Goal: Task Accomplishment & Management: Manage account settings

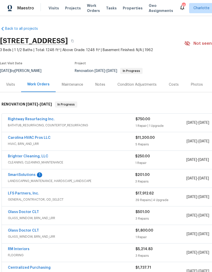
click at [29, 180] on span "LANDSCAPING_MAINTENANCE, HARDSCAPE_LANDSCAPE" at bounding box center [71, 180] width 127 height 5
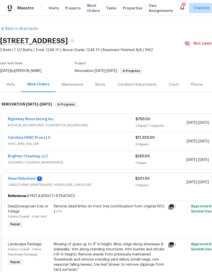
click at [29, 179] on link "SmartSolutions" at bounding box center [22, 179] width 28 height 4
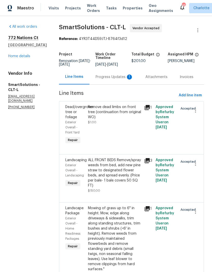
click at [124, 80] on div "Progress Updates 1" at bounding box center [115, 76] width 38 height 5
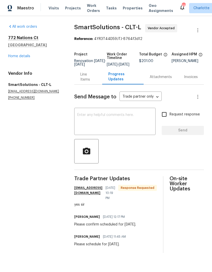
click at [125, 122] on textarea at bounding box center [114, 122] width 75 height 18
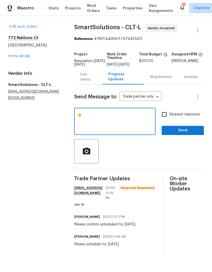
type textarea "👍"
click at [196, 134] on span "Send" at bounding box center [183, 130] width 34 height 6
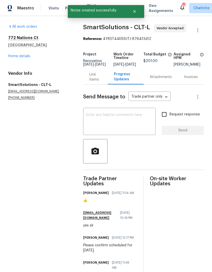
click at [21, 56] on link "Home details" at bounding box center [19, 56] width 22 height 4
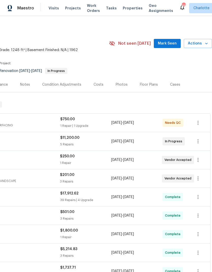
scroll to position [0, 75]
click at [170, 43] on span "Mark Seen" at bounding box center [167, 43] width 19 height 6
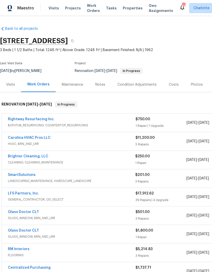
scroll to position [0, 0]
click at [19, 118] on link "Rightway Resurfacing Inc." at bounding box center [31, 119] width 47 height 4
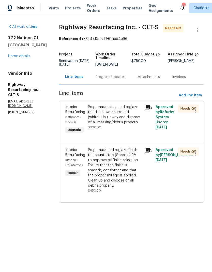
click at [80, 114] on span "Interior Resurfacing" at bounding box center [75, 109] width 20 height 9
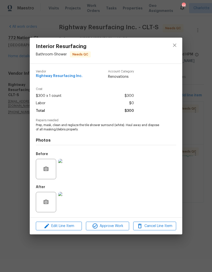
click at [74, 206] on img at bounding box center [68, 202] width 20 height 20
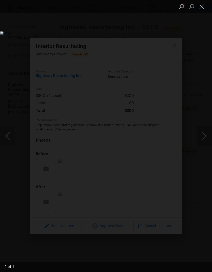
click at [206, 134] on button "Next image" at bounding box center [204, 136] width 15 height 20
click at [202, 8] on button "Close lightbox" at bounding box center [202, 6] width 10 height 9
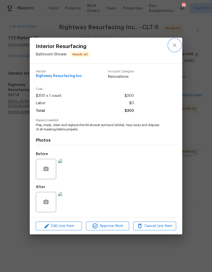
click at [180, 43] on button "close" at bounding box center [174, 45] width 12 height 12
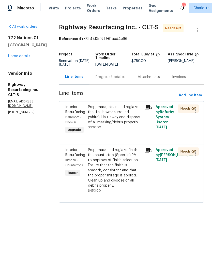
click at [150, 153] on icon at bounding box center [147, 150] width 5 height 5
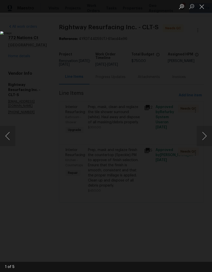
click at [204, 137] on button "Next image" at bounding box center [204, 136] width 15 height 20
click at [204, 135] on button "Next image" at bounding box center [204, 136] width 15 height 20
click at [203, 133] on button "Next image" at bounding box center [204, 136] width 15 height 20
click at [204, 134] on button "Next image" at bounding box center [204, 136] width 15 height 20
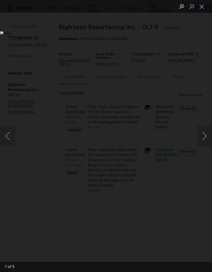
click at [204, 7] on button "Close lightbox" at bounding box center [202, 6] width 10 height 9
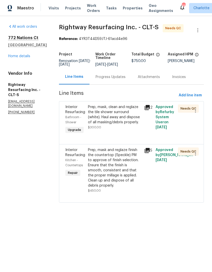
click at [12, 57] on link "Home details" at bounding box center [19, 56] width 22 height 4
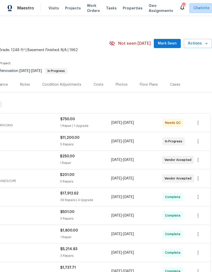
scroll to position [0, 75]
click at [169, 45] on span "Mark Seen" at bounding box center [167, 43] width 19 height 6
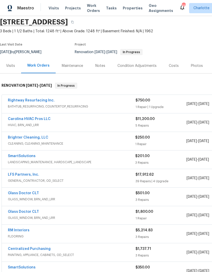
scroll to position [22, 0]
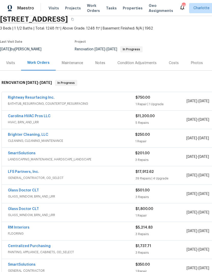
click at [43, 117] on link "Carolina HVAC Pros LLC" at bounding box center [29, 116] width 43 height 4
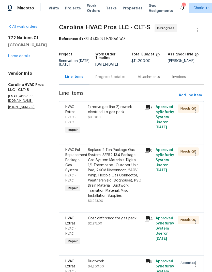
click at [111, 79] on div "Progress Updates" at bounding box center [111, 76] width 30 height 5
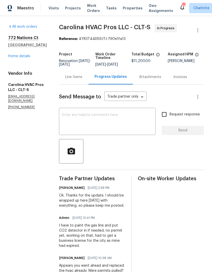
click at [18, 58] on link "Home details" at bounding box center [19, 56] width 22 height 4
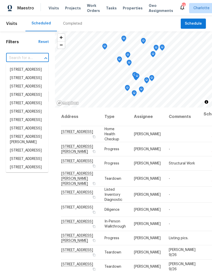
scroll to position [103, 0]
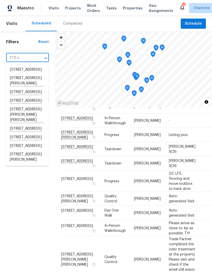
type input "772 na"
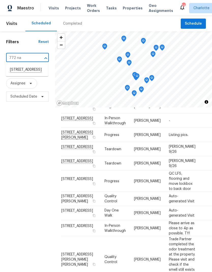
click at [23, 74] on li "772 Nations Ct, Rock Hill, SC 29730" at bounding box center [27, 70] width 42 height 9
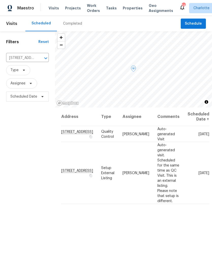
click at [0, 0] on icon at bounding box center [0, 0] width 0 height 0
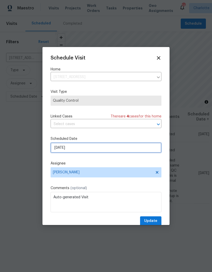
click at [105, 151] on input "10/31/2025" at bounding box center [106, 148] width 111 height 10
select select "9"
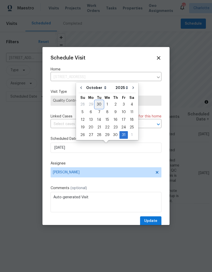
click at [100, 106] on div "30" at bounding box center [99, 104] width 8 height 7
type input "9/30/2025"
select select "8"
click at [129, 161] on div "Schedule Visit Home 772 Nations Ct, Rock Hill, SC 29730 ​ Visit Type Quality Co…" at bounding box center [106, 140] width 111 height 171
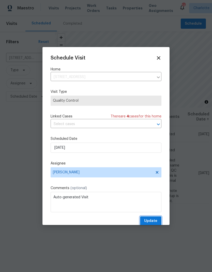
click at [155, 219] on span "Update" at bounding box center [150, 221] width 13 height 6
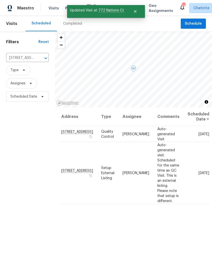
click at [0, 0] on icon at bounding box center [0, 0] width 0 height 0
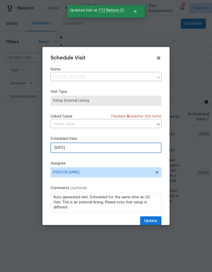
click at [97, 152] on input "10/31/2025" at bounding box center [106, 148] width 111 height 10
select select "9"
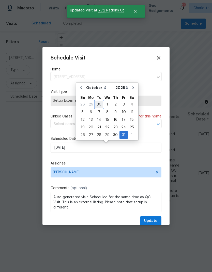
click at [99, 107] on div "30" at bounding box center [99, 104] width 8 height 7
type input "9/30/2025"
select select "8"
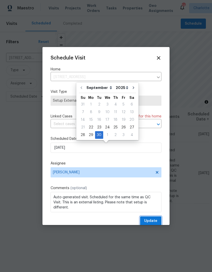
click at [153, 222] on span "Update" at bounding box center [150, 221] width 13 height 6
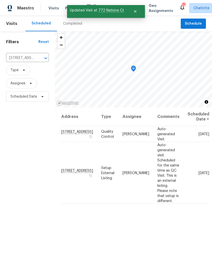
click at [40, 59] on icon "Clear" at bounding box center [39, 58] width 5 height 5
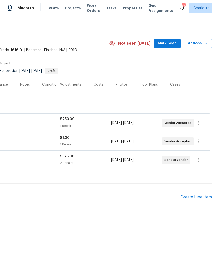
click at [167, 43] on span "Mark Seen" at bounding box center [167, 43] width 19 height 6
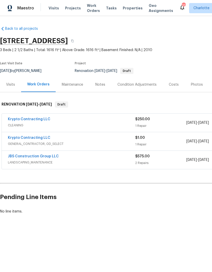
click at [143, 84] on div "Condition Adjustments" at bounding box center [136, 84] width 39 height 5
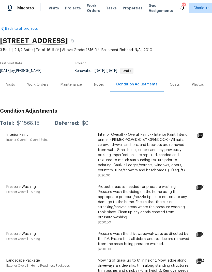
click at [41, 83] on div "Work Orders" at bounding box center [37, 84] width 21 height 5
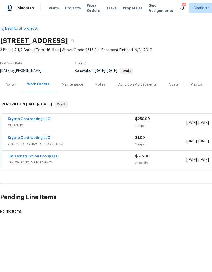
click at [90, 158] on div "JBS Construction Group LLC" at bounding box center [71, 157] width 127 height 6
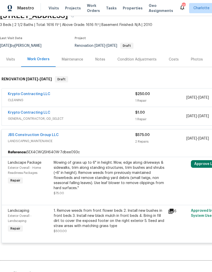
scroll to position [25, 0]
click at [95, 143] on span "LANDSCAPING_MAINTENANCE" at bounding box center [71, 140] width 127 height 5
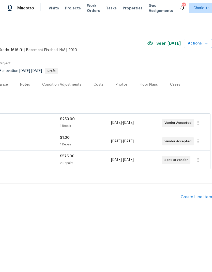
scroll to position [0, 75]
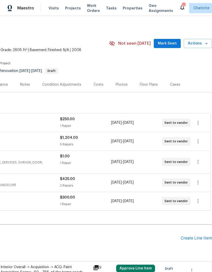
scroll to position [0, 75]
click at [168, 47] on button "Mark Seen" at bounding box center [167, 43] width 27 height 9
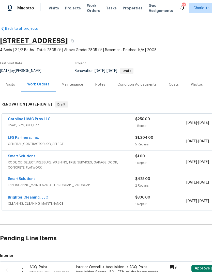
scroll to position [0, 0]
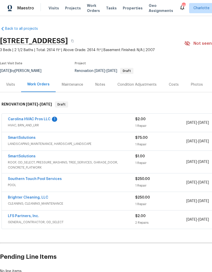
click at [40, 120] on link "Carolina HVAC Pros LLC" at bounding box center [29, 119] width 43 height 4
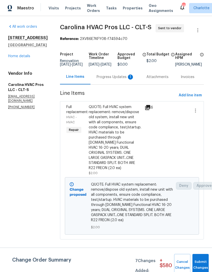
click at [115, 80] on div "Progress Updates 1" at bounding box center [116, 76] width 38 height 5
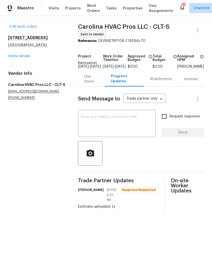
click at [88, 83] on div "Line Items" at bounding box center [91, 79] width 14 height 10
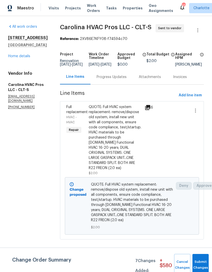
click at [151, 111] on icon at bounding box center [148, 107] width 6 height 6
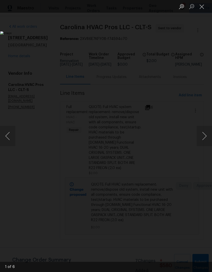
click at [206, 139] on button "Next image" at bounding box center [204, 136] width 15 height 20
click at [206, 136] on button "Next image" at bounding box center [204, 136] width 15 height 20
click at [205, 136] on button "Next image" at bounding box center [204, 136] width 15 height 20
click at [204, 135] on button "Next image" at bounding box center [204, 136] width 15 height 20
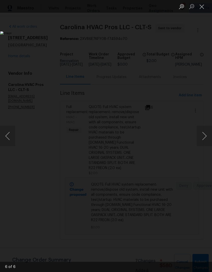
click at [204, 134] on button "Next image" at bounding box center [204, 136] width 15 height 20
click at [206, 134] on button "Next image" at bounding box center [204, 136] width 15 height 20
click at [207, 135] on button "Next image" at bounding box center [204, 136] width 15 height 20
click at [206, 135] on button "Next image" at bounding box center [204, 136] width 15 height 20
click at [206, 134] on button "Next image" at bounding box center [204, 136] width 15 height 20
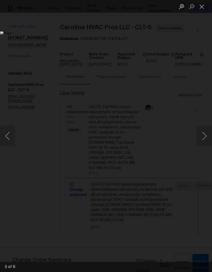
click at [206, 134] on button "Next image" at bounding box center [204, 136] width 15 height 20
click at [200, 7] on button "Close lightbox" at bounding box center [202, 6] width 10 height 9
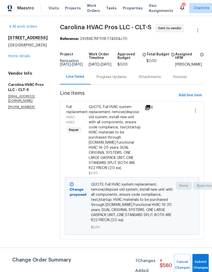
click at [22, 58] on link "Home details" at bounding box center [19, 56] width 22 height 4
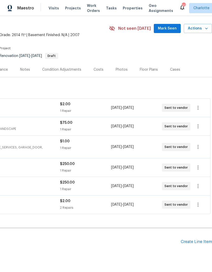
scroll to position [16, 75]
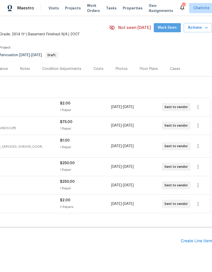
click at [164, 28] on span "Mark Seen" at bounding box center [167, 28] width 19 height 6
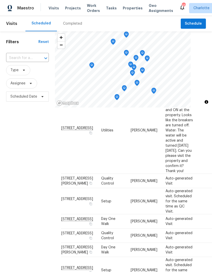
scroll to position [0, 0]
click at [25, 57] on input "text" at bounding box center [20, 58] width 28 height 8
type input "2236 Sussex rd"
click at [19, 71] on li "2236 Sussex Rd, York, SC 29745" at bounding box center [27, 70] width 42 height 8
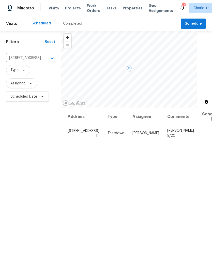
click at [0, 0] on icon at bounding box center [0, 0] width 0 height 0
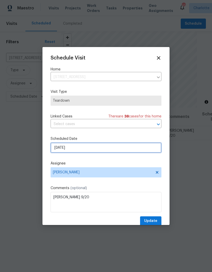
click at [100, 151] on input "9/28/2025" at bounding box center [106, 148] width 111 height 10
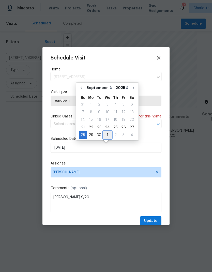
click at [106, 135] on div "1" at bounding box center [107, 134] width 8 height 7
type input "10/1/2025"
select select "9"
click at [109, 105] on div "1" at bounding box center [107, 104] width 8 height 7
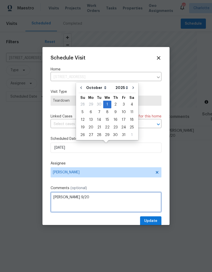
click at [98, 198] on textarea "COE 9/20" at bounding box center [106, 202] width 111 height 20
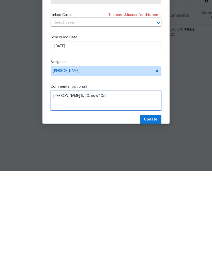
type textarea "COE 9/20, now 10/2"
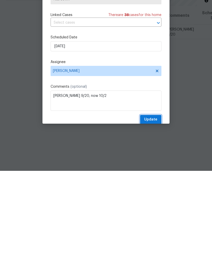
click at [158, 216] on button "Update" at bounding box center [150, 220] width 21 height 9
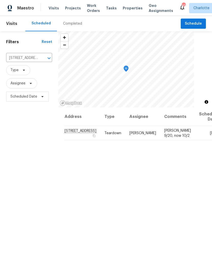
click at [45, 56] on icon "Clear" at bounding box center [42, 58] width 5 height 5
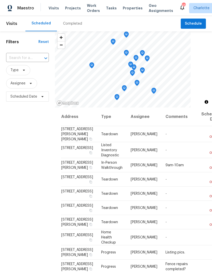
click at [13, 57] on input "text" at bounding box center [20, 58] width 28 height 8
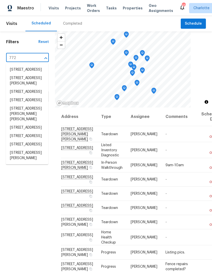
type input "772 n"
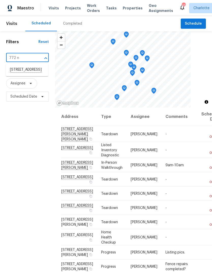
click at [19, 74] on li "772 Nations Ct, Rock Hill, SC 29730" at bounding box center [27, 70] width 42 height 9
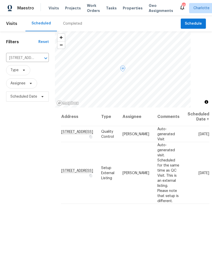
click at [0, 0] on icon at bounding box center [0, 0] width 0 height 0
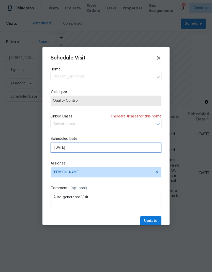
click at [96, 147] on input "9/30/2025" at bounding box center [106, 148] width 111 height 10
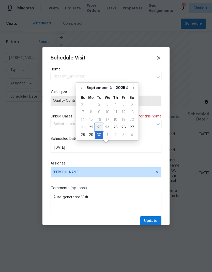
click at [98, 129] on div "23" at bounding box center [99, 127] width 8 height 7
type input "9/23/2025"
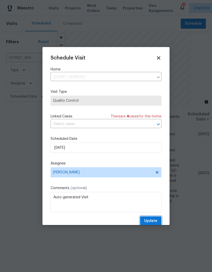
click at [155, 224] on span "Update" at bounding box center [150, 221] width 13 height 6
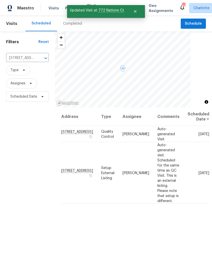
click at [0, 0] on icon at bounding box center [0, 0] width 0 height 0
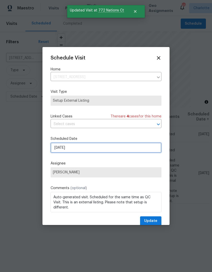
click at [102, 150] on input "9/30/2025" at bounding box center [106, 148] width 111 height 10
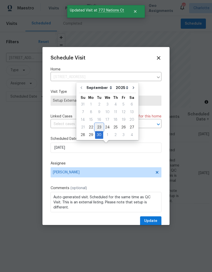
click at [102, 127] on div "23" at bounding box center [99, 127] width 8 height 7
type input "9/23/2025"
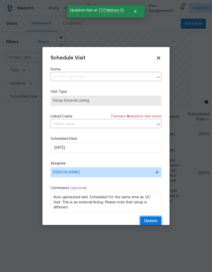
click at [155, 222] on span "Update" at bounding box center [150, 221] width 13 height 6
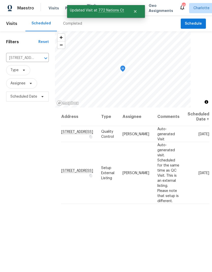
click at [39, 60] on icon "Clear" at bounding box center [39, 58] width 5 height 5
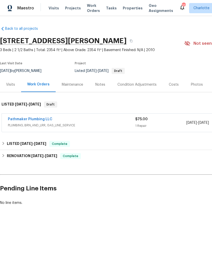
click at [21, 119] on link "Pathmaker Plumbing LLC" at bounding box center [30, 119] width 44 height 4
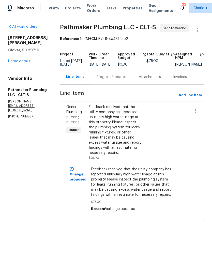
click at [126, 80] on div "Progress Updates" at bounding box center [112, 76] width 30 height 5
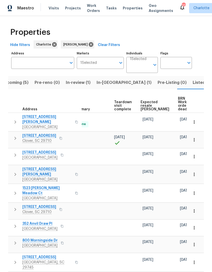
scroll to position [0, 102]
click at [143, 104] on span "Expected resale [PERSON_NAME]" at bounding box center [155, 105] width 29 height 11
